Goal: Task Accomplishment & Management: Use online tool/utility

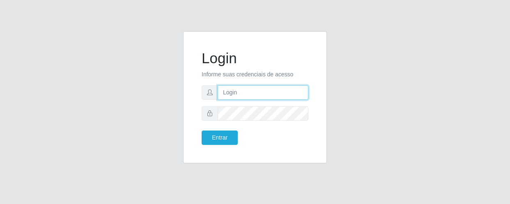
type input "[EMAIL_ADDRESS][DOMAIN_NAME]"
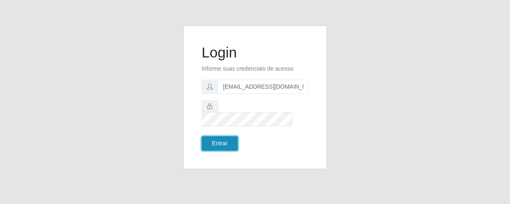
click at [225, 138] on button "Entrar" at bounding box center [220, 143] width 36 height 14
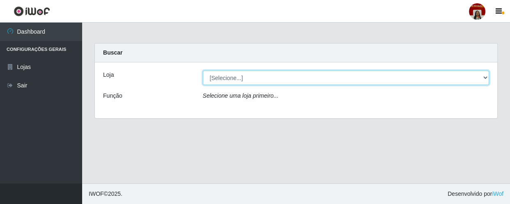
click at [247, 77] on select "[Selecione...] Mar Vermelho - Loja 04" at bounding box center [346, 78] width 287 height 14
select select "251"
click at [203, 71] on select "[Selecione...] Mar Vermelho - Loja 04" at bounding box center [346, 78] width 287 height 14
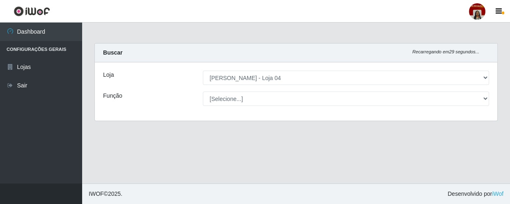
click at [255, 96] on select "[Selecione...] ASG ASG + ASG ++ Auxiliar de Depósito Auxiliar de Depósito + Aux…" at bounding box center [346, 99] width 287 height 14
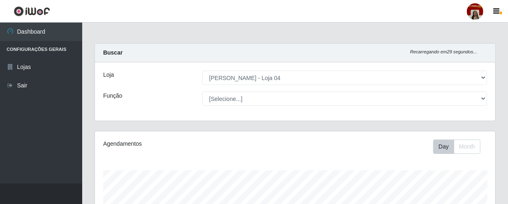
scroll to position [170, 400]
select select "1"
click at [202, 92] on select "[Selecione...] ASG ASG + ASG ++ Auxiliar de Depósito Auxiliar de Depósito + Aux…" at bounding box center [344, 99] width 285 height 14
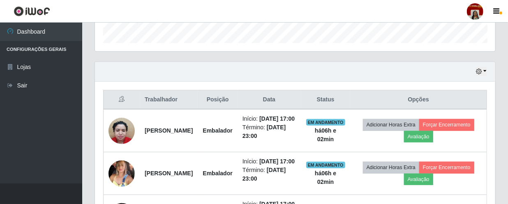
scroll to position [261, 0]
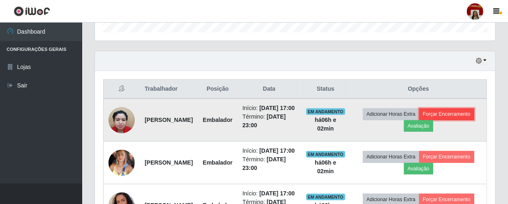
click at [421, 120] on button "Forçar Encerramento" at bounding box center [446, 114] width 55 height 12
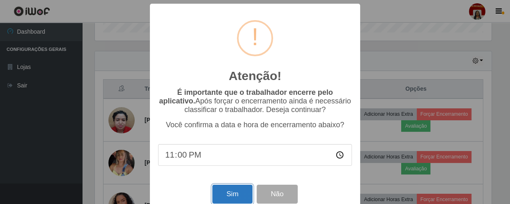
click at [235, 193] on button "Sim" at bounding box center [232, 194] width 40 height 19
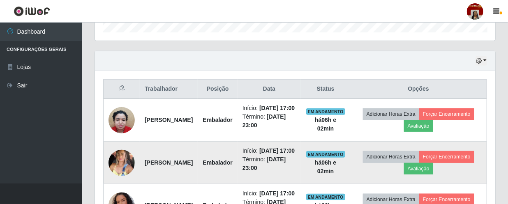
scroll to position [170, 400]
click at [432, 163] on button "Forçar Encerramento" at bounding box center [446, 157] width 55 height 12
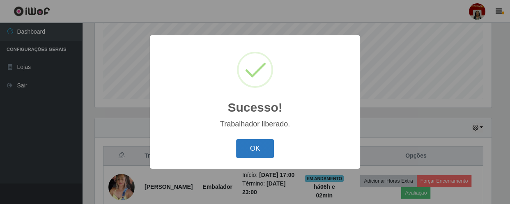
click at [254, 147] on button "OK" at bounding box center [255, 148] width 38 height 19
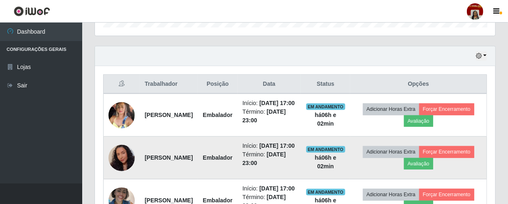
scroll to position [269, 0]
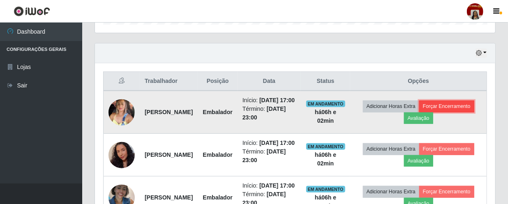
click at [419, 112] on button "Forçar Encerramento" at bounding box center [446, 107] width 55 height 12
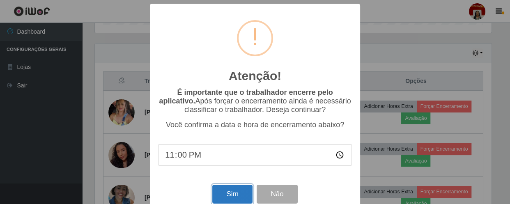
click at [234, 195] on button "Sim" at bounding box center [232, 194] width 40 height 19
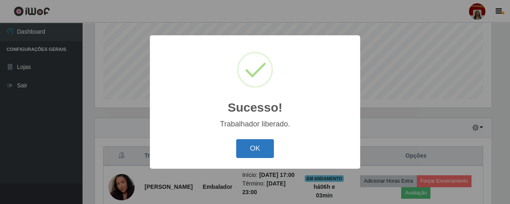
click at [257, 146] on button "OK" at bounding box center [255, 148] width 38 height 19
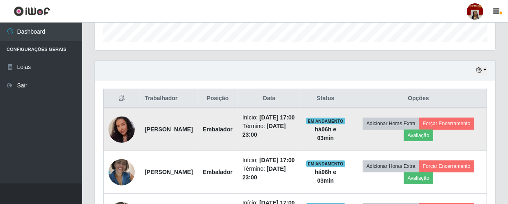
scroll to position [306, 0]
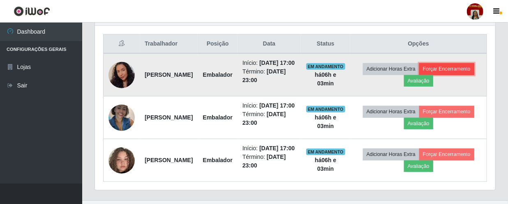
click at [419, 75] on button "Forçar Encerramento" at bounding box center [446, 69] width 55 height 12
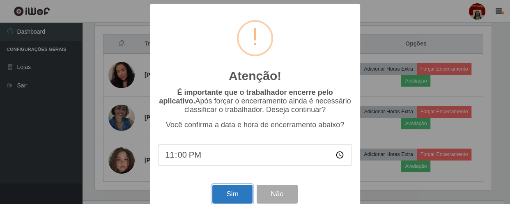
click at [226, 196] on button "Sim" at bounding box center [232, 194] width 40 height 19
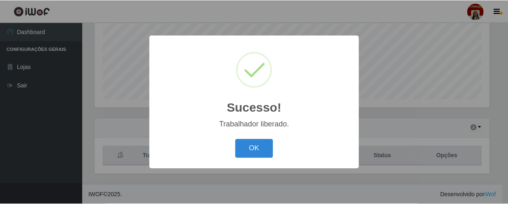
scroll to position [0, 0]
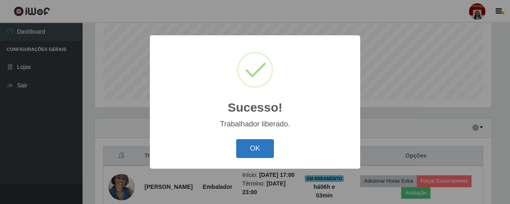
click at [261, 140] on button "OK" at bounding box center [255, 148] width 38 height 19
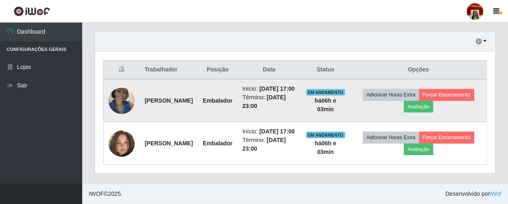
click at [417, 101] on td "Adicionar Horas Extra Forçar Encerramento Avaliação" at bounding box center [418, 100] width 136 height 43
click at [419, 98] on button "Forçar Encerramento" at bounding box center [446, 95] width 55 height 12
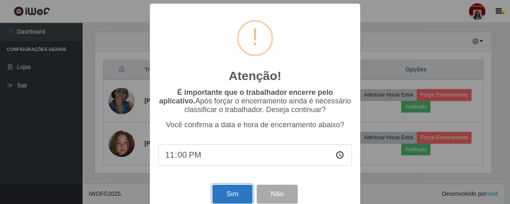
click at [228, 193] on button "Sim" at bounding box center [232, 194] width 40 height 19
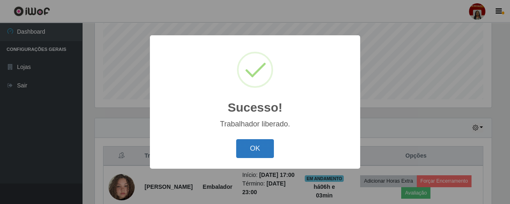
click at [251, 152] on button "OK" at bounding box center [255, 148] width 38 height 19
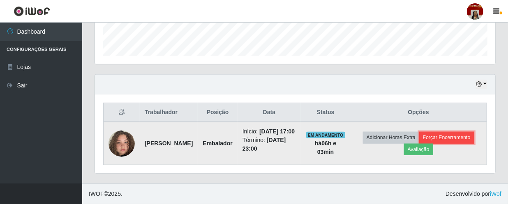
click at [419, 143] on button "Forçar Encerramento" at bounding box center [446, 138] width 55 height 12
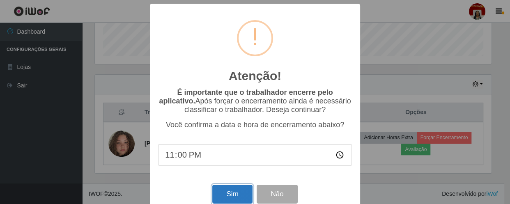
click at [234, 193] on button "Sim" at bounding box center [232, 194] width 40 height 19
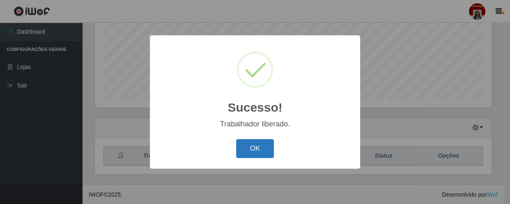
click at [262, 152] on button "OK" at bounding box center [255, 148] width 38 height 19
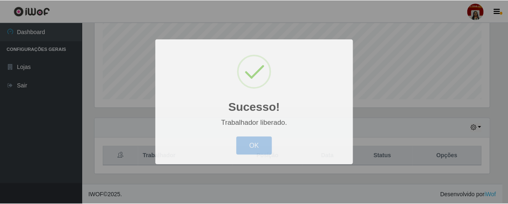
scroll to position [170, 400]
